Goal: Information Seeking & Learning: Learn about a topic

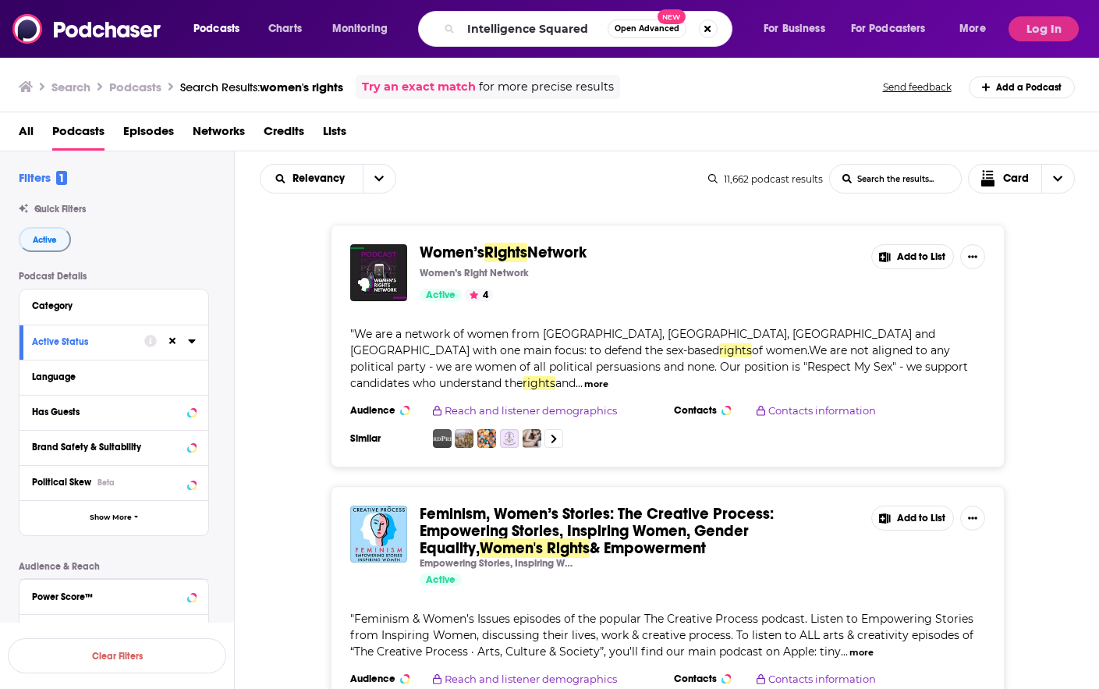
type input "Intelligence Squared"
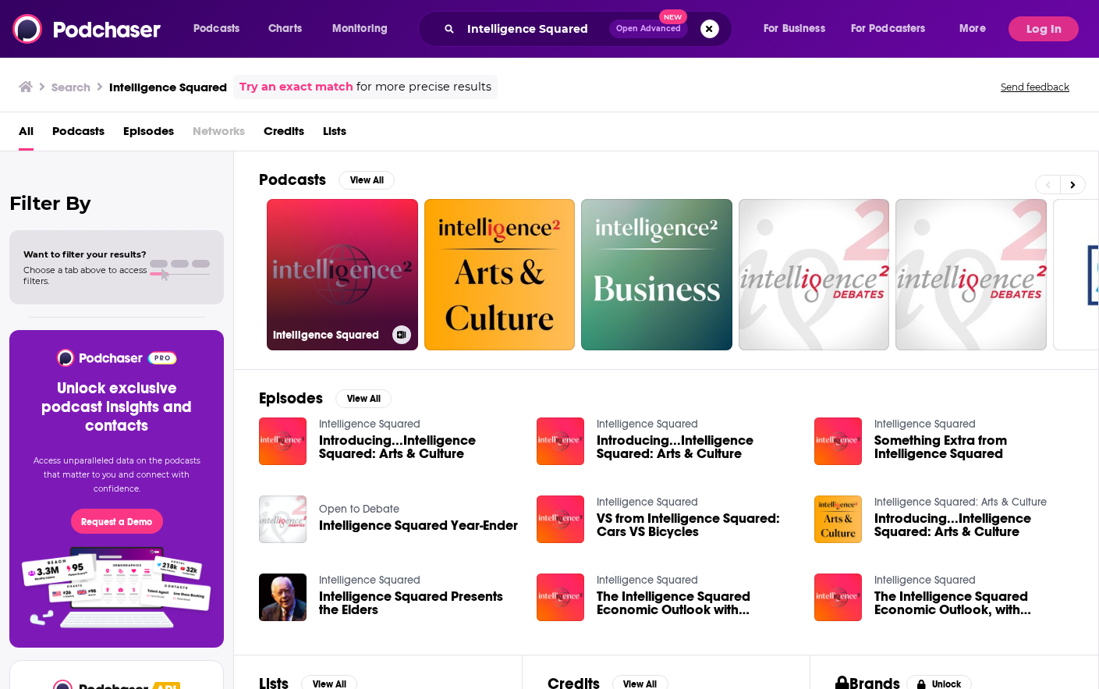
click at [363, 262] on link "Intelligence Squared" at bounding box center [342, 274] width 151 height 151
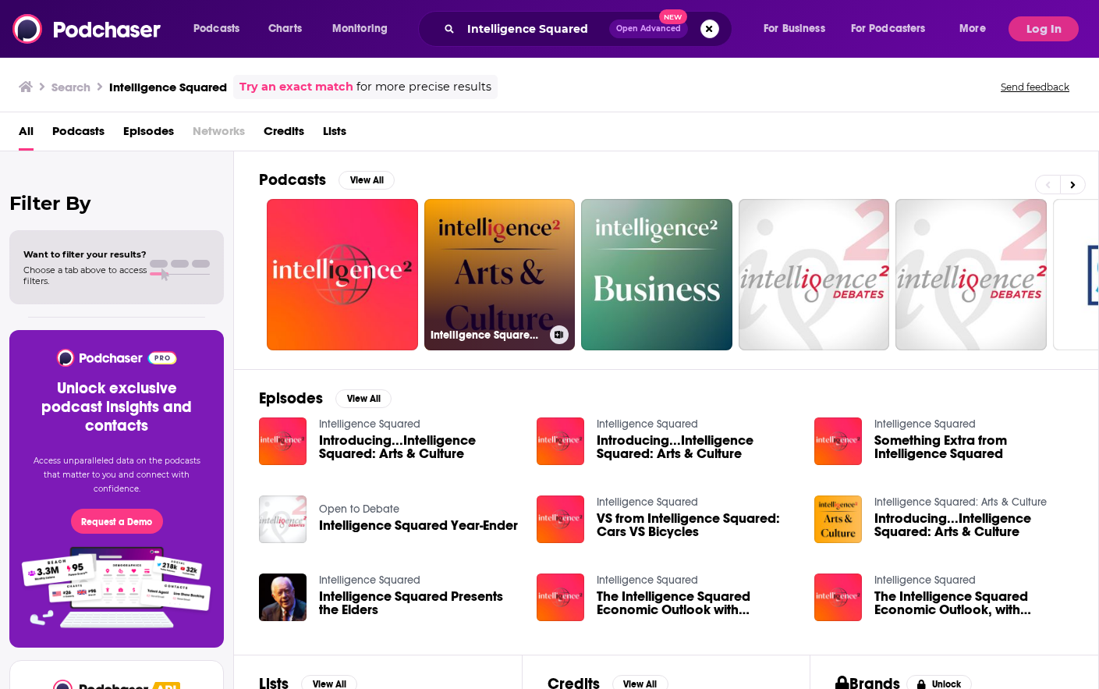
click at [465, 252] on link "Intelligence Squared: Arts & Culture" at bounding box center [499, 274] width 151 height 151
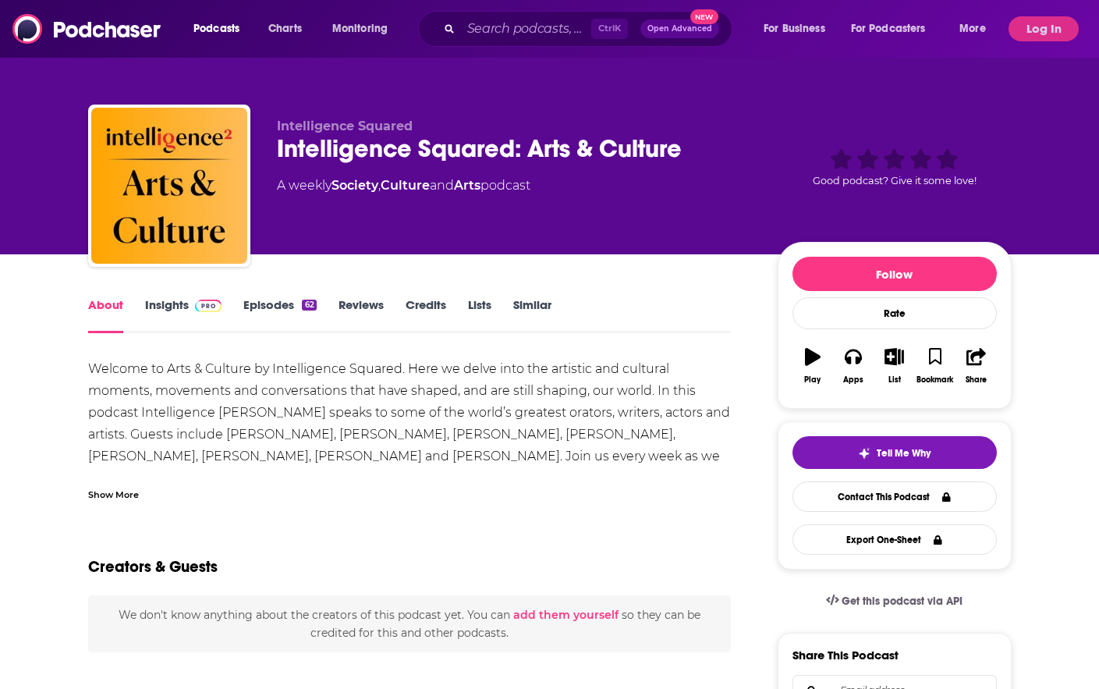
click at [194, 304] on span at bounding box center [206, 304] width 34 height 15
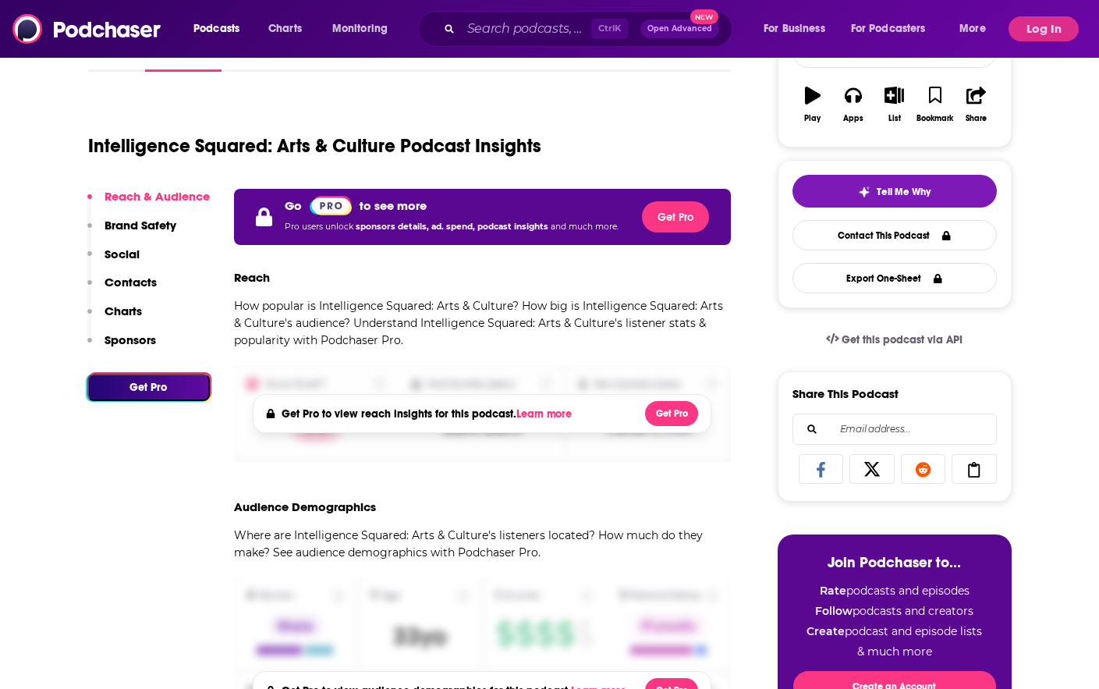
scroll to position [156, 0]
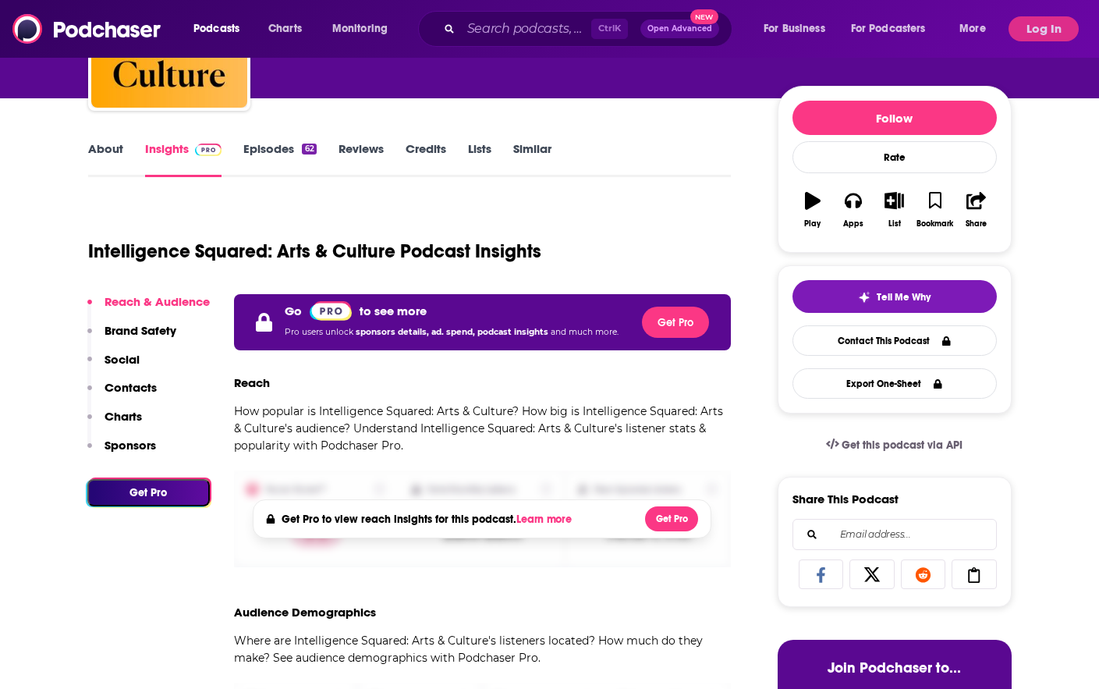
click at [120, 159] on link "About" at bounding box center [105, 159] width 35 height 36
